Goal: Information Seeking & Learning: Learn about a topic

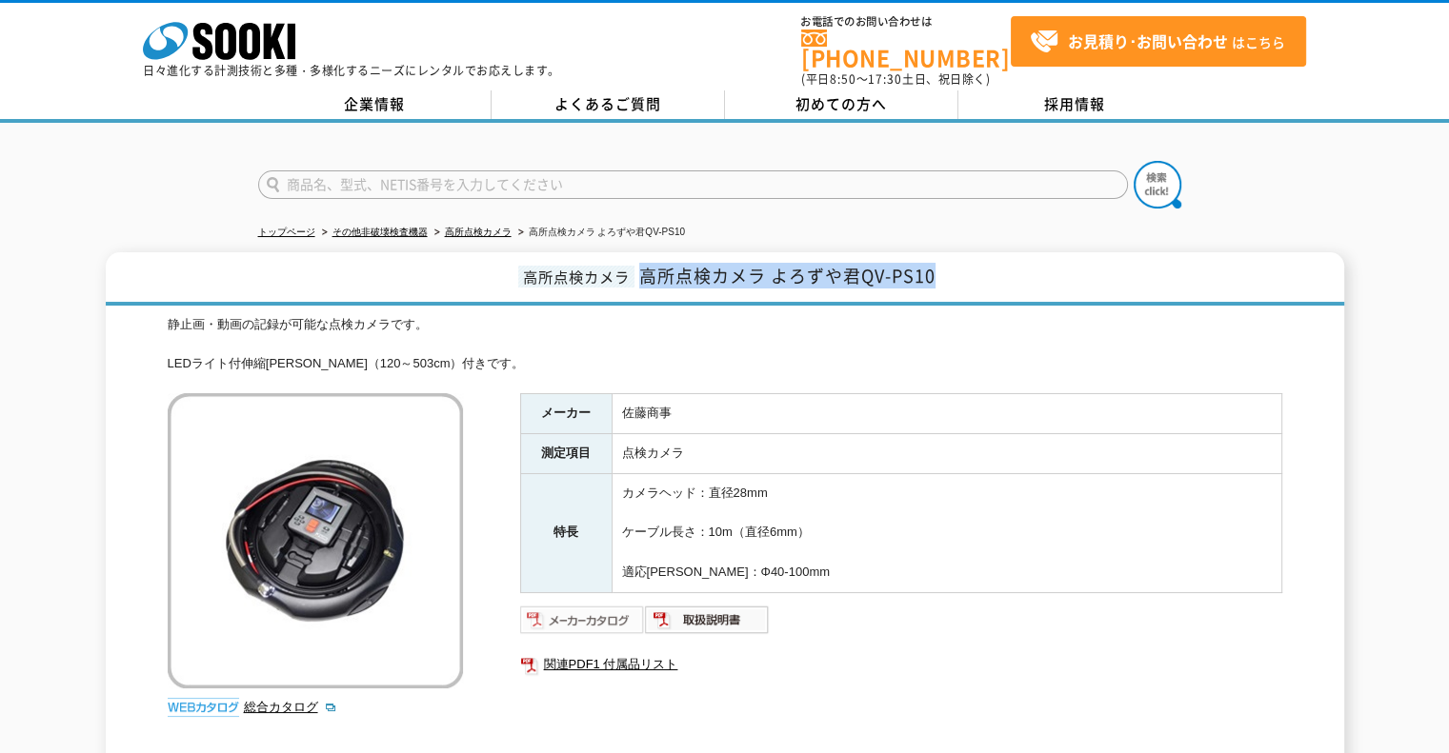
click at [594, 615] on img at bounding box center [582, 620] width 125 height 30
click at [823, 319] on div "静止画・動画の記録が可能な点検カメラです。 LEDライト付伸縮[PERSON_NAME]（120～503cm）付きです。" at bounding box center [725, 344] width 1115 height 59
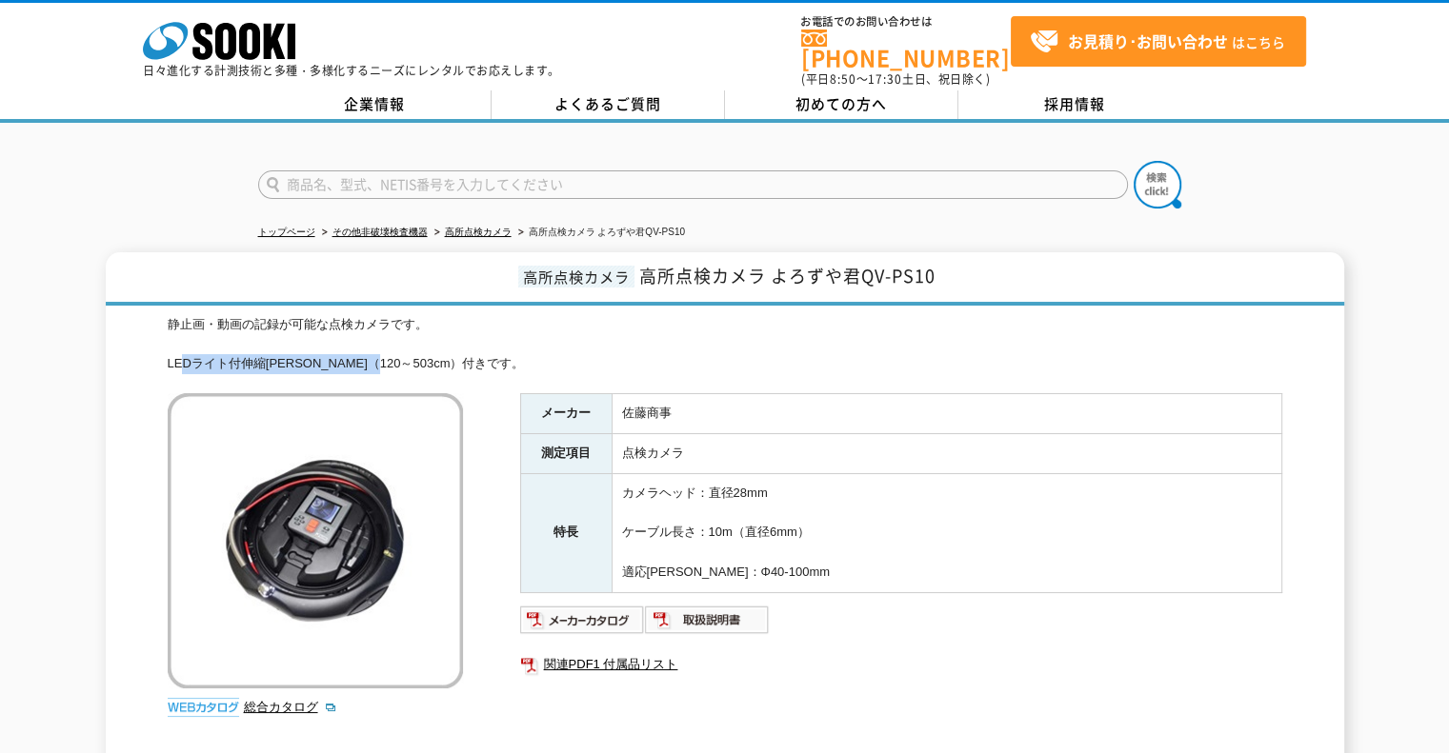
drag, startPoint x: 171, startPoint y: 349, endPoint x: 377, endPoint y: 365, distance: 206.4
click at [392, 352] on div "静止画・動画の記録が可能な点検カメラです。 LEDライト付伸縮[PERSON_NAME]（120～503cm）付きです。" at bounding box center [725, 344] width 1115 height 59
click at [314, 393] on img at bounding box center [315, 540] width 295 height 295
click at [172, 361] on div "静止画・動画の記録が可能な点検カメラです。 LEDライト付伸縮[PERSON_NAME]（120～503cm）付きです。 総合カタログ メーカー [PERSO…" at bounding box center [725, 559] width 1115 height 488
drag, startPoint x: 160, startPoint y: 348, endPoint x: 404, endPoint y: 345, distance: 243.9
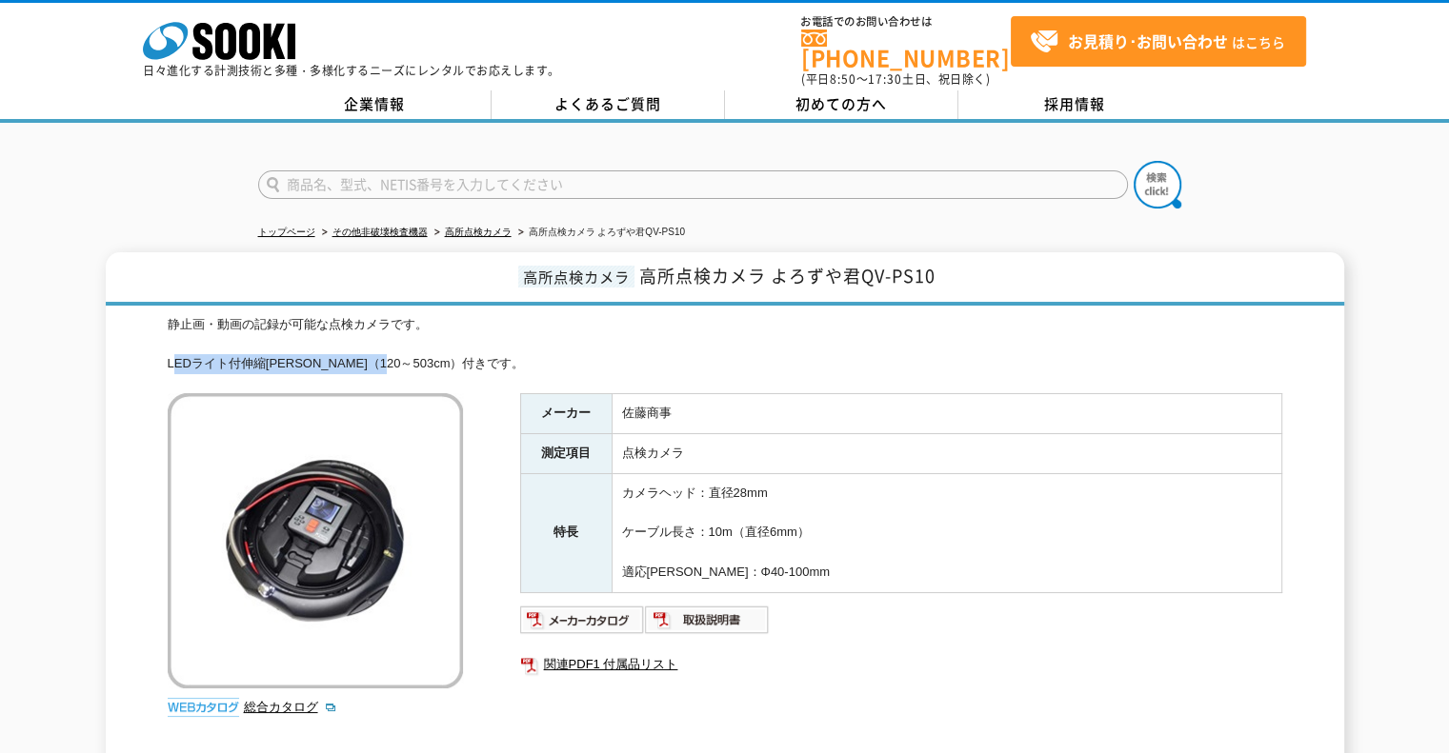
click at [404, 345] on div "高所点検カメラ 高所点検カメラ よろずや君QV-PS10 静止画・動画の記録が可能な点検カメラです。 LEDライト付伸縮[PERSON_NAME]（120～5…" at bounding box center [725, 527] width 1238 height 551
copy div "LEDライト付伸縮[PERSON_NAME]（120～503cm）"
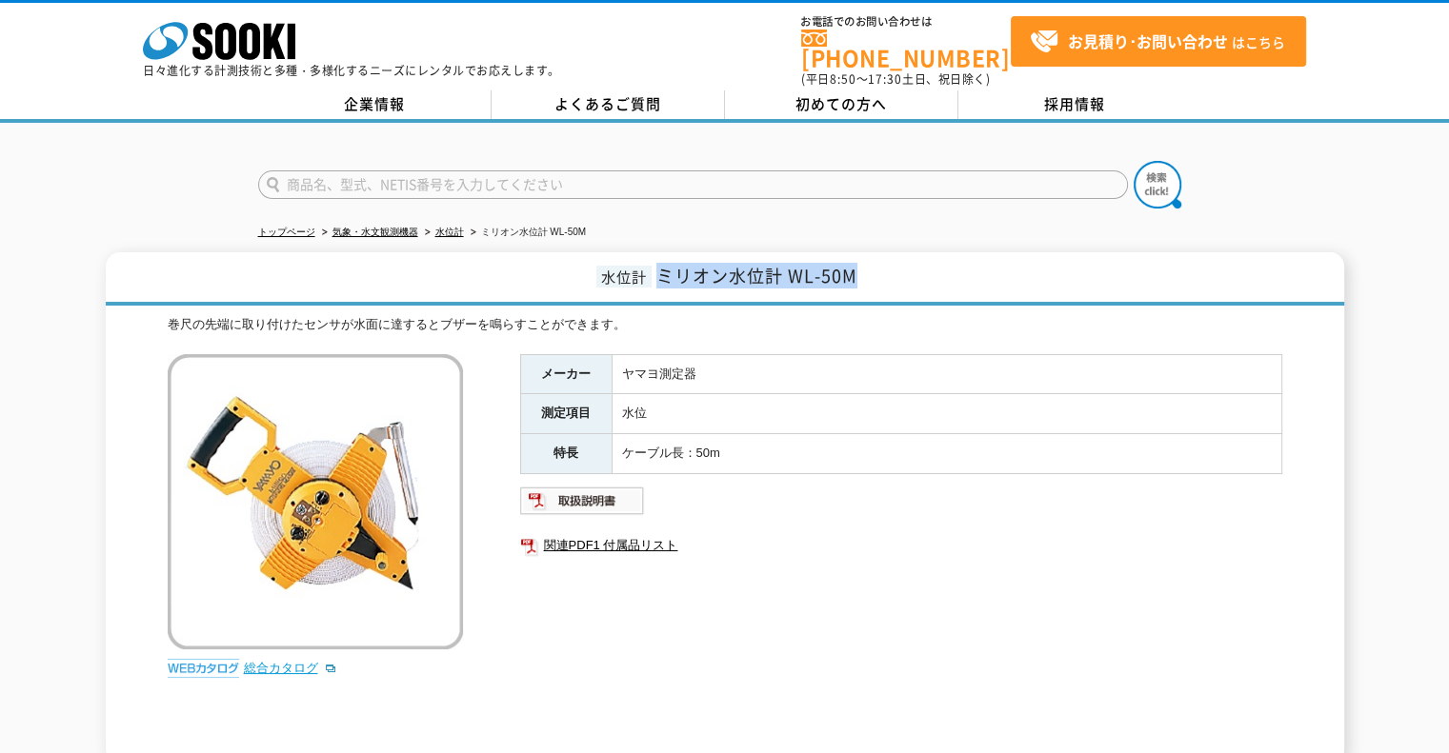
click at [295, 661] on link "総合カタログ" at bounding box center [290, 668] width 93 height 14
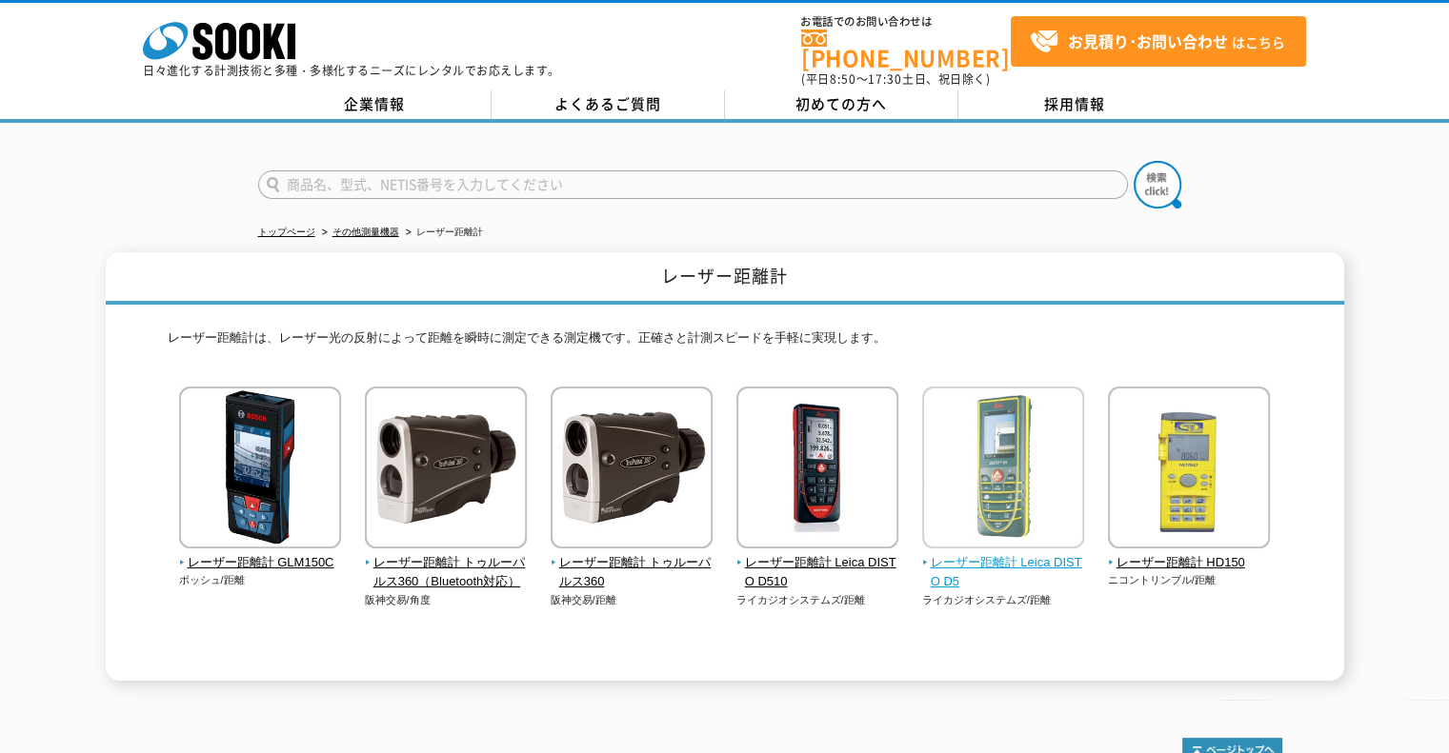
click at [976, 553] on span "レーザー距離計 Leica DISTO D5" at bounding box center [1003, 573] width 163 height 40
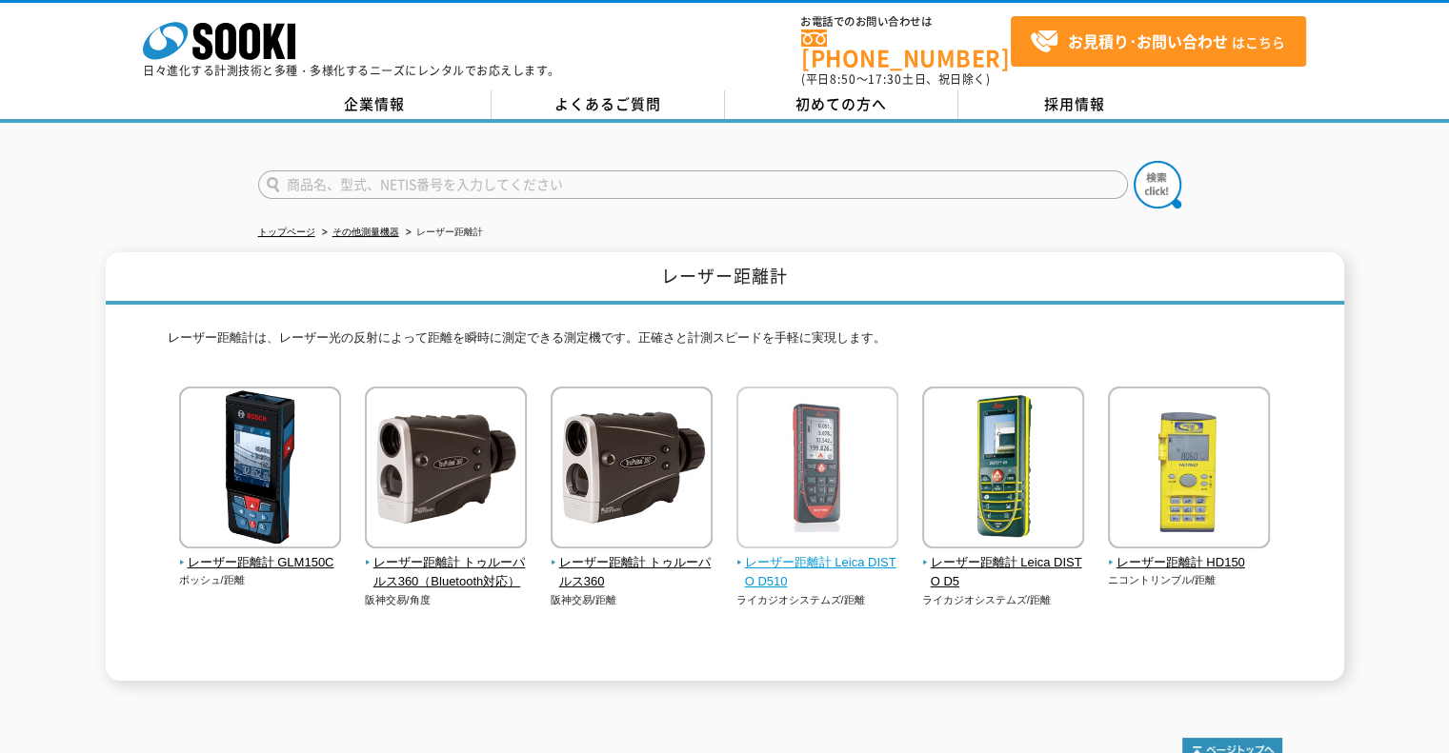
click at [845, 553] on span "レーザー距離計 Leica DISTO D510" at bounding box center [817, 573] width 163 height 40
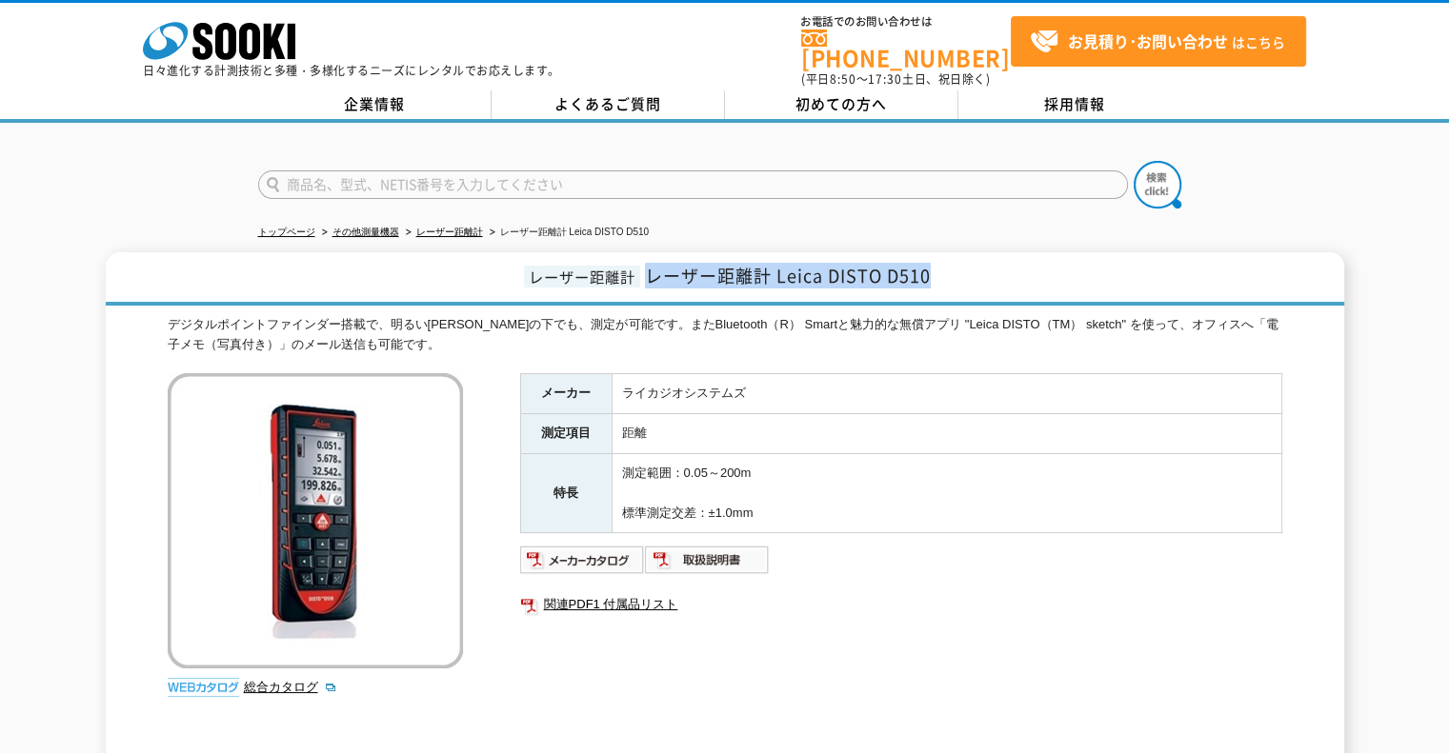
drag, startPoint x: 989, startPoint y: 270, endPoint x: 642, endPoint y: 259, distance: 346.9
click at [642, 259] on h1 "レーザー距離計 レーザー距離計 Leica DISTO D510" at bounding box center [725, 278] width 1238 height 53
copy span "レーザー距離計 Leica DISTO D510"
click at [570, 528] on div "メーカー ライカジオシステムズ 測定項目 距離 特長 測定範囲：0.05～200m 標準測定交差：±1.0mm 関連PDF1 付属品リスト" at bounding box center [901, 578] width 762 height 410
click at [579, 545] on img at bounding box center [582, 560] width 125 height 30
